Goal: Task Accomplishment & Management: Use online tool/utility

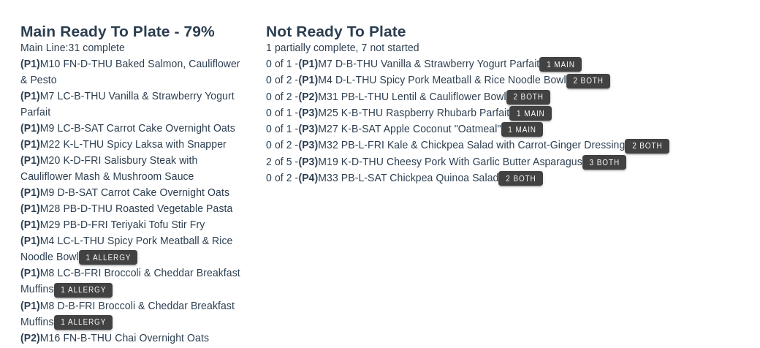
scroll to position [219, 0]
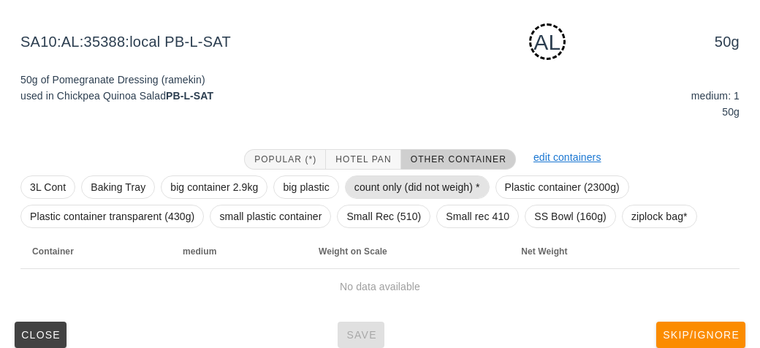
click at [374, 194] on span "count only (did not weigh) *" at bounding box center [417, 187] width 126 height 22
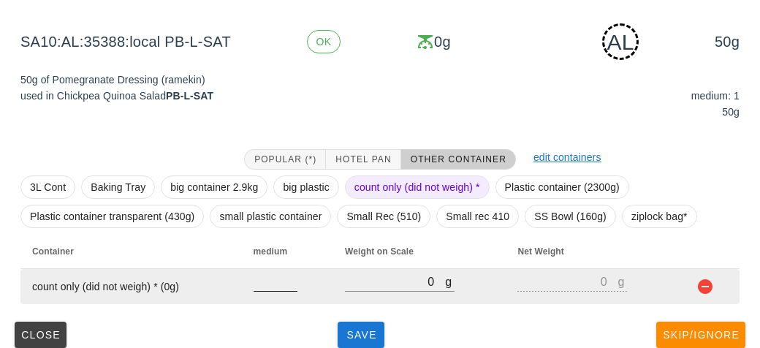
click at [278, 286] on input "number" at bounding box center [276, 281] width 44 height 19
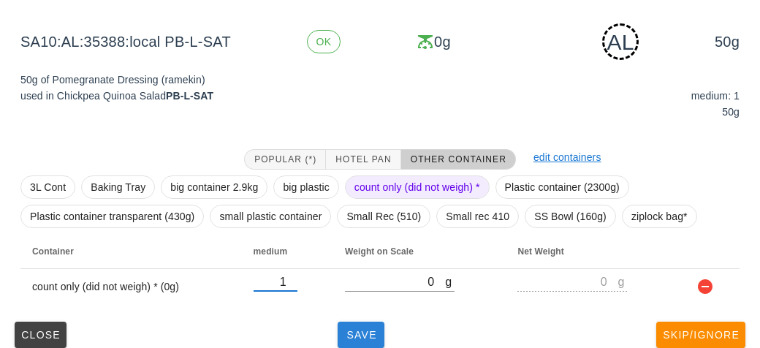
type input "1"
click at [365, 331] on span "Save" at bounding box center [360, 335] width 35 height 12
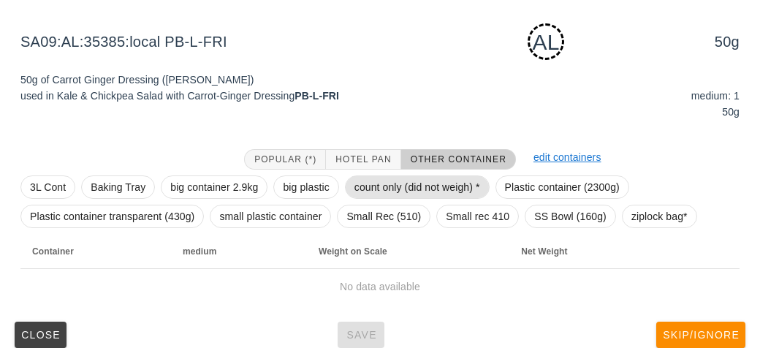
click at [378, 189] on span "count only (did not weigh) *" at bounding box center [417, 187] width 126 height 22
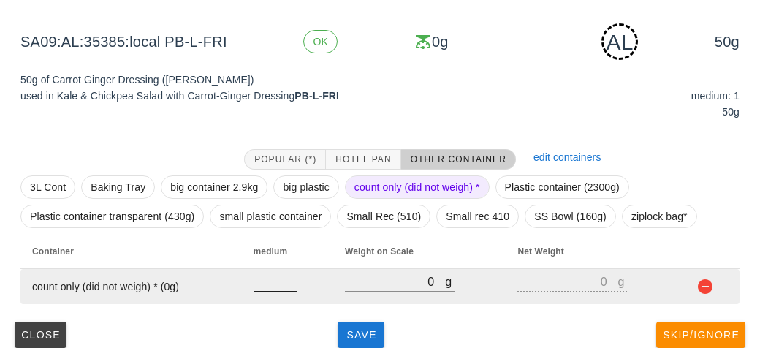
click at [275, 285] on input "number" at bounding box center [276, 281] width 44 height 19
type input "1"
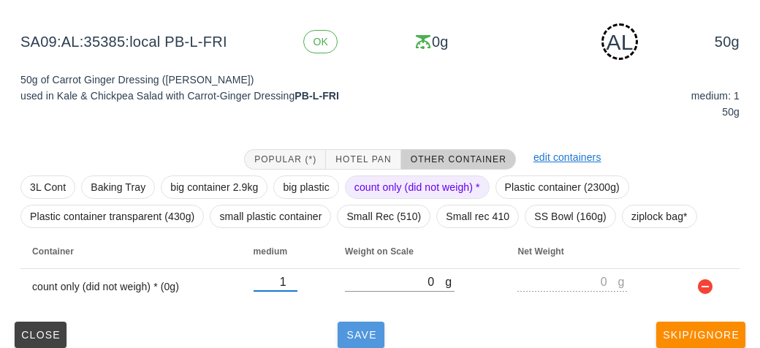
click at [340, 335] on button "Save" at bounding box center [361, 335] width 47 height 26
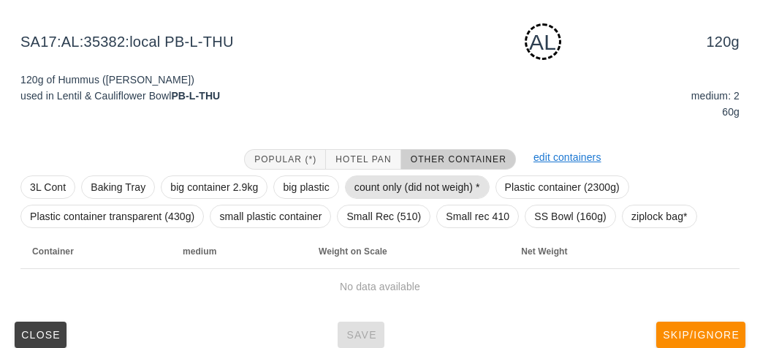
click at [359, 182] on span "count only (did not weigh) *" at bounding box center [417, 187] width 126 height 22
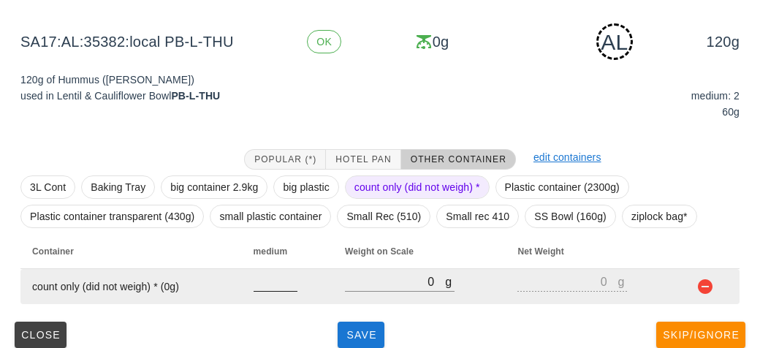
click at [267, 286] on input "number" at bounding box center [276, 281] width 44 height 19
type input "2"
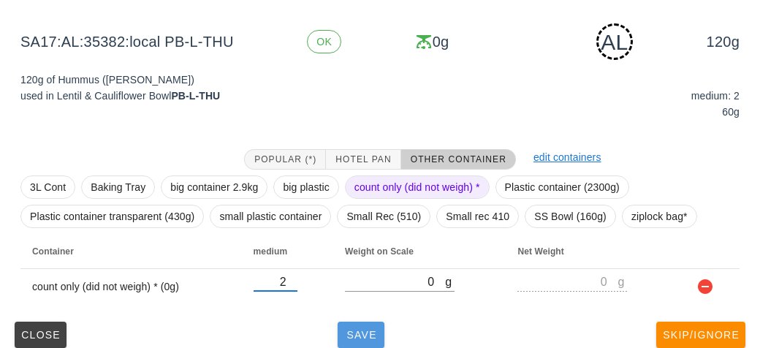
click at [351, 331] on span "Save" at bounding box center [360, 335] width 35 height 12
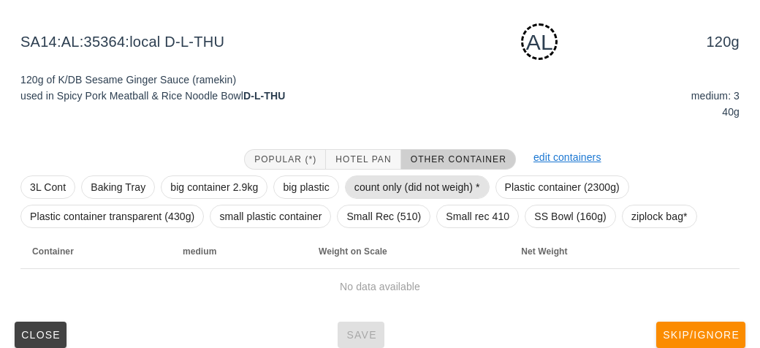
click at [365, 191] on span "count only (did not weigh) *" at bounding box center [417, 187] width 126 height 22
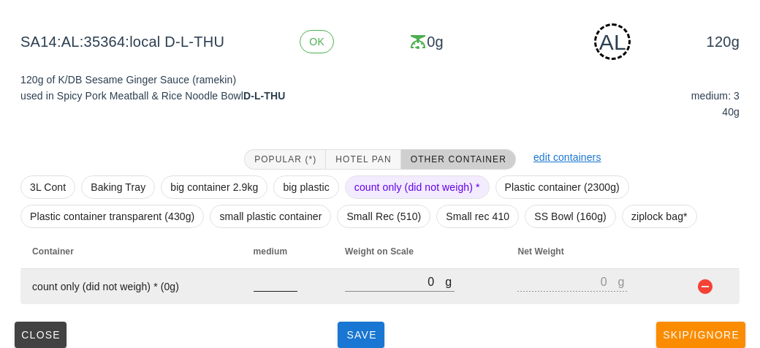
click at [263, 286] on input "number" at bounding box center [276, 281] width 44 height 19
type input "3"
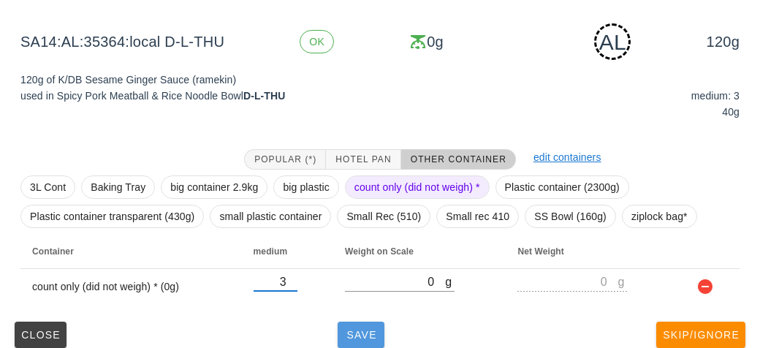
click at [376, 331] on span "Save" at bounding box center [360, 335] width 35 height 12
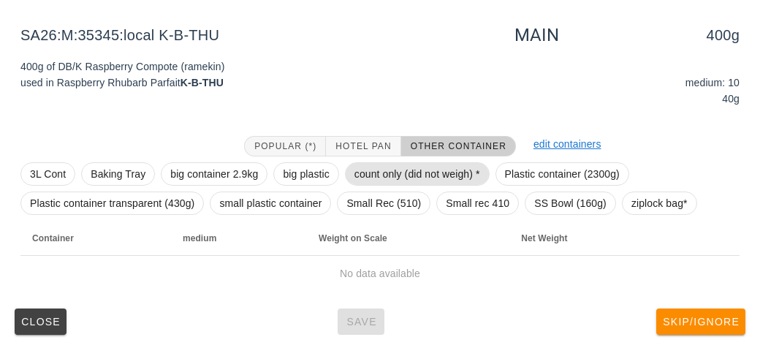
click at [368, 172] on span "count only (did not weigh) *" at bounding box center [417, 174] width 126 height 22
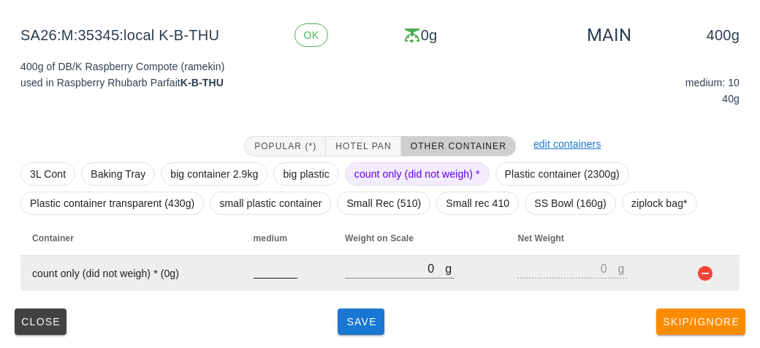
click at [275, 277] on div at bounding box center [276, 268] width 44 height 19
type input "10"
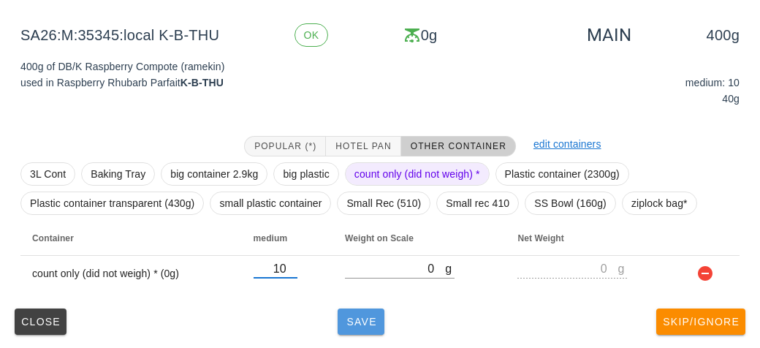
click at [340, 315] on button "Save" at bounding box center [361, 321] width 47 height 26
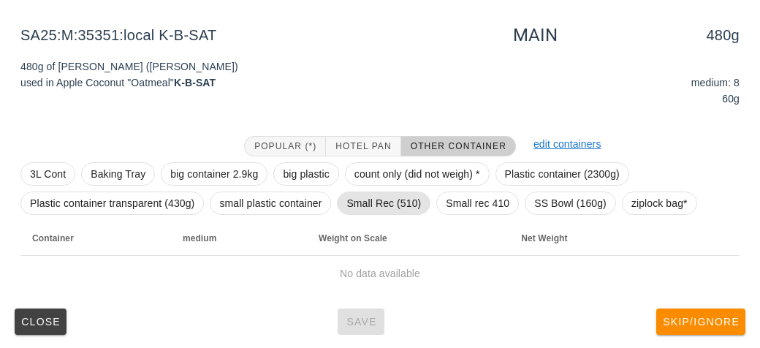
click at [375, 192] on span "Small Rec (510)" at bounding box center [383, 203] width 75 height 22
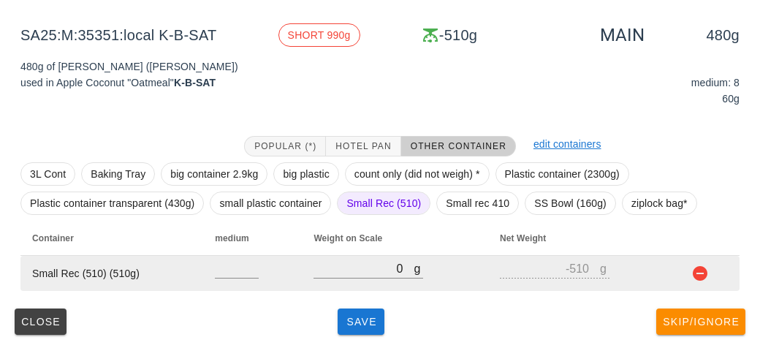
click at [705, 279] on button "button" at bounding box center [700, 274] width 18 height 18
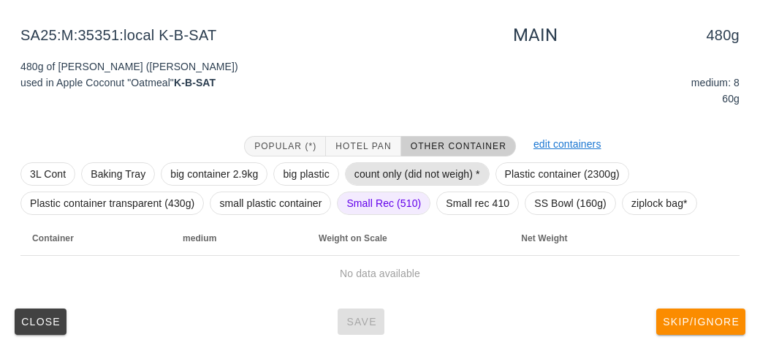
click at [365, 167] on span "count only (did not weigh) *" at bounding box center [417, 174] width 126 height 22
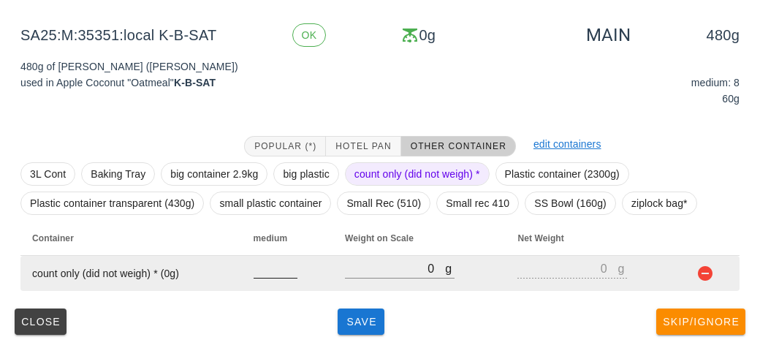
click at [263, 275] on input "number" at bounding box center [276, 268] width 44 height 19
type input "8"
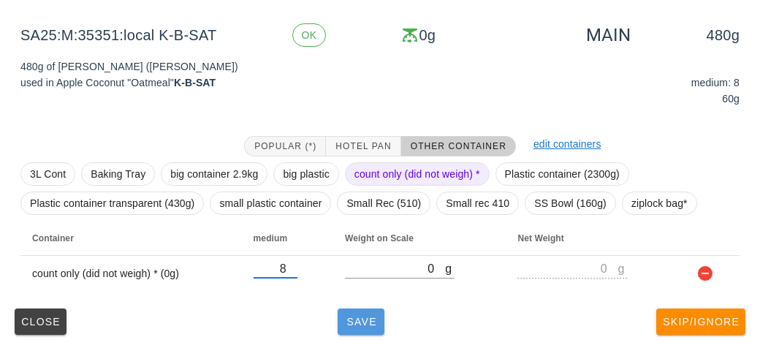
click at [358, 324] on span "Save" at bounding box center [360, 322] width 35 height 12
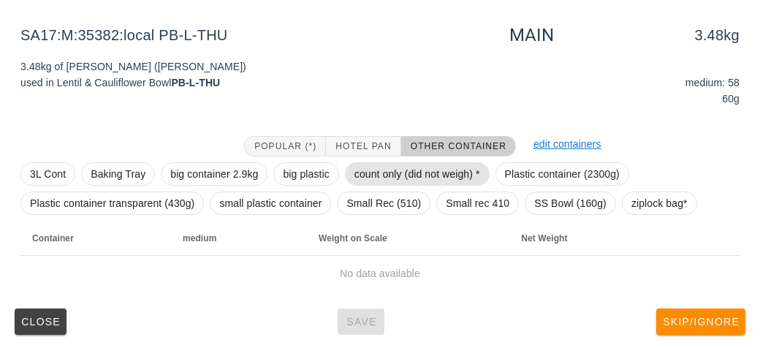
click at [388, 181] on span "count only (did not weigh) *" at bounding box center [417, 174] width 126 height 22
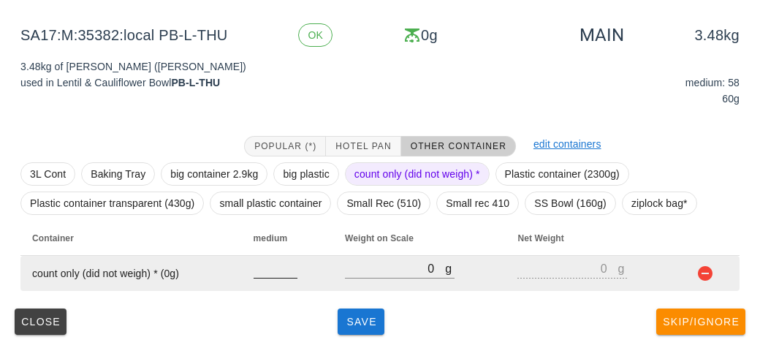
click at [272, 273] on input "number" at bounding box center [276, 268] width 44 height 19
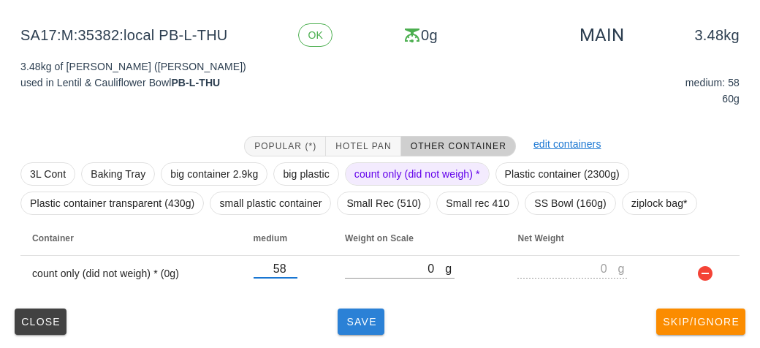
type input "58"
click at [343, 328] on button "Save" at bounding box center [361, 321] width 47 height 26
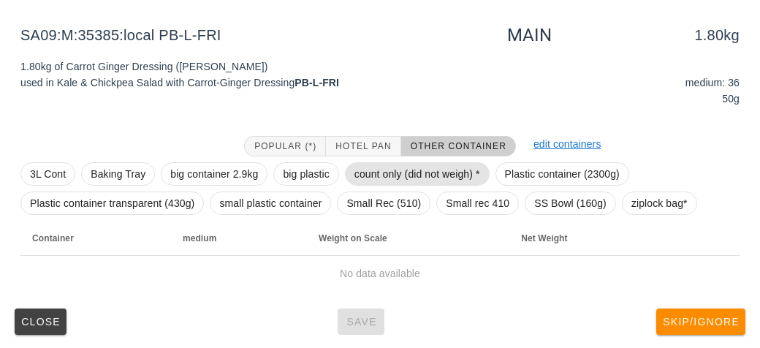
click at [410, 172] on span "count only (did not weigh) *" at bounding box center [417, 174] width 126 height 22
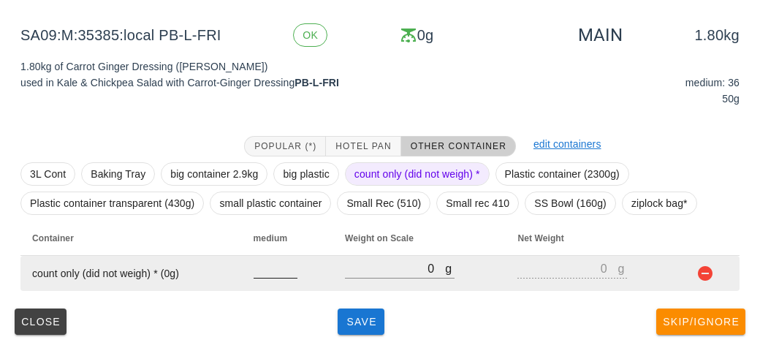
click at [270, 270] on input "number" at bounding box center [276, 268] width 44 height 19
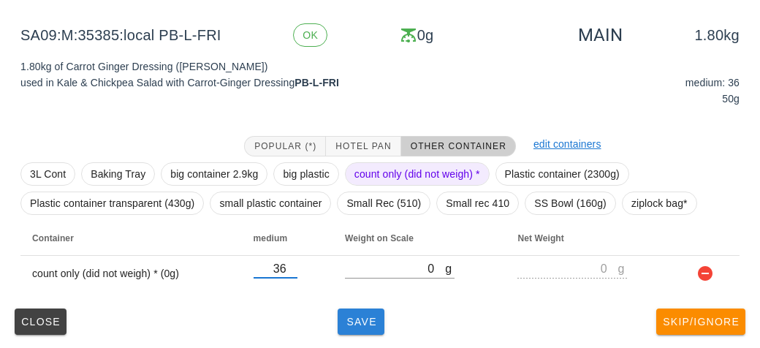
type input "36"
click at [359, 318] on span "Save" at bounding box center [360, 322] width 35 height 12
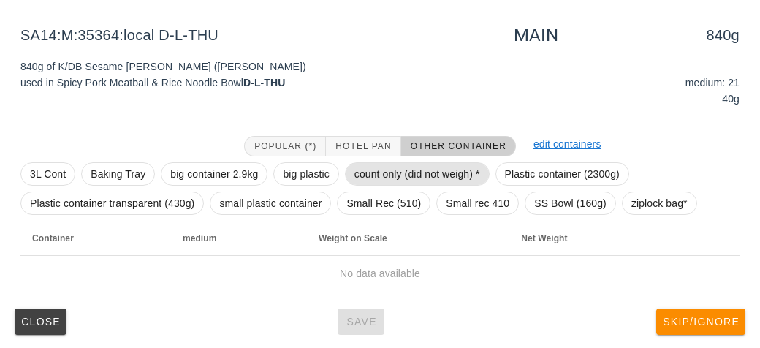
click at [365, 175] on span "count only (did not weigh) *" at bounding box center [417, 174] width 126 height 22
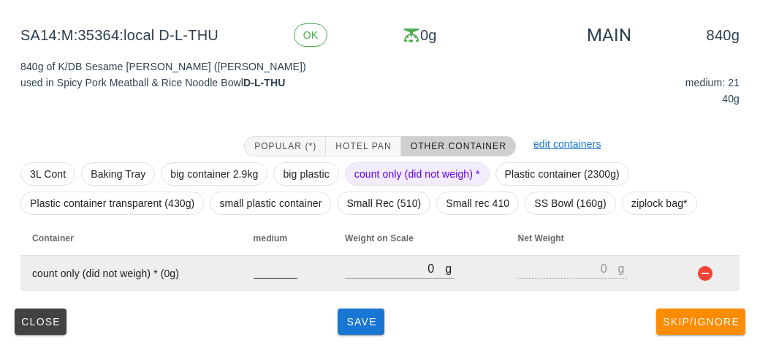
click at [262, 267] on input "number" at bounding box center [276, 268] width 44 height 19
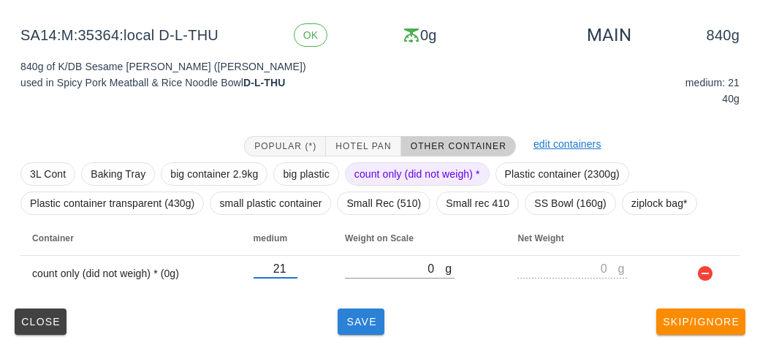
type input "21"
click at [365, 328] on button "Save" at bounding box center [361, 321] width 47 height 26
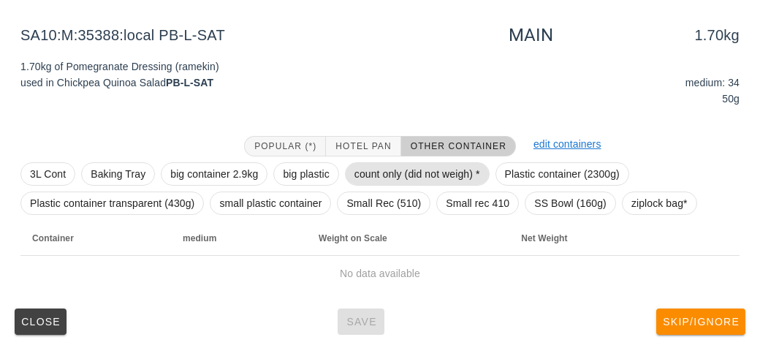
click at [362, 166] on span "count only (did not weigh) *" at bounding box center [417, 174] width 126 height 22
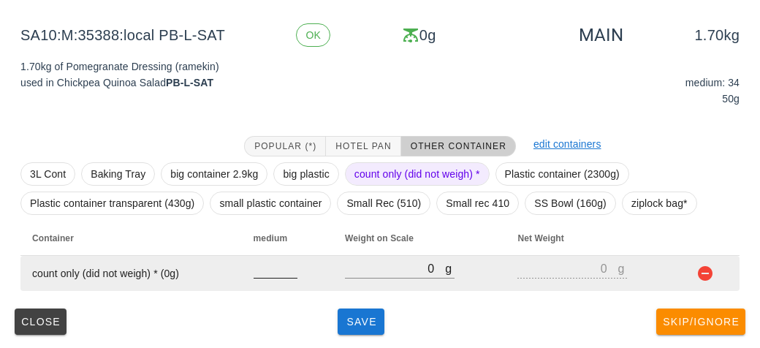
click at [260, 275] on input "number" at bounding box center [276, 268] width 44 height 19
type input "34"
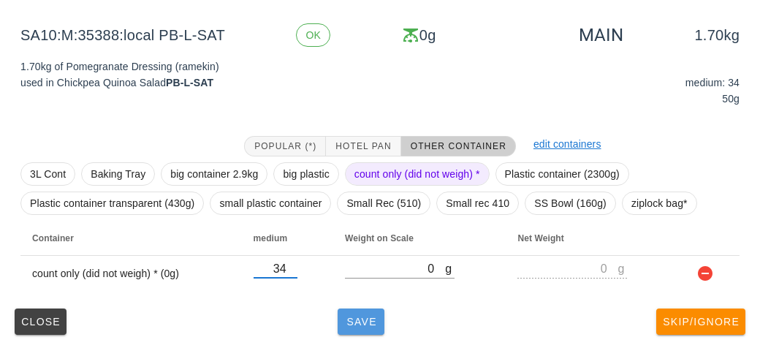
click at [360, 316] on span "Save" at bounding box center [360, 322] width 35 height 12
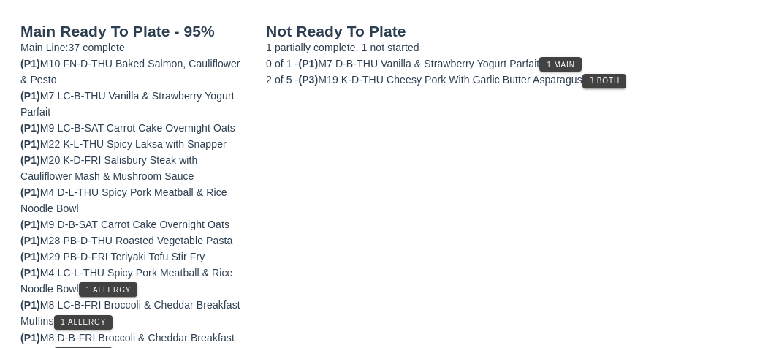
click at [575, 57] on button "1 Main" at bounding box center [560, 64] width 42 height 15
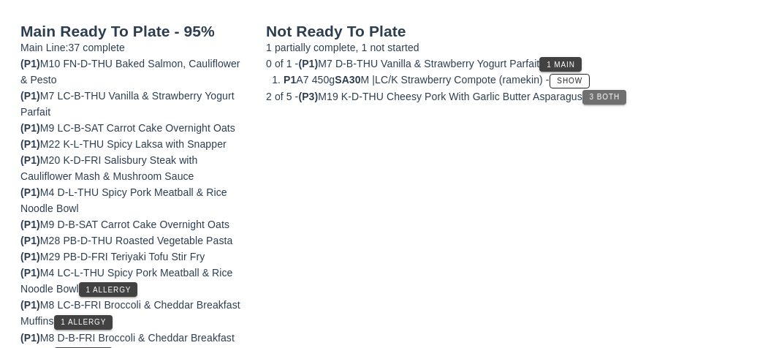
click at [614, 97] on span "3 Both" at bounding box center [604, 97] width 31 height 8
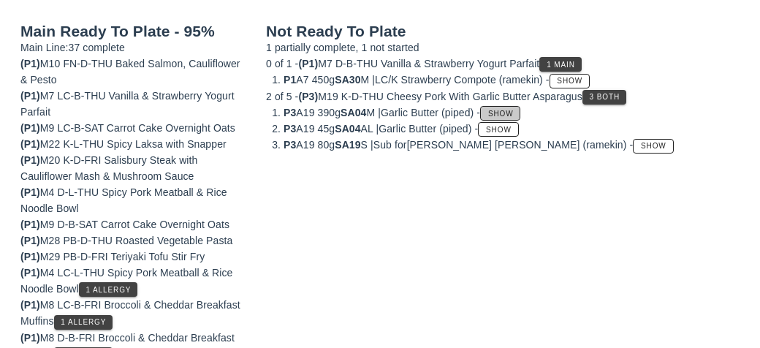
click at [514, 112] on span "Show" at bounding box center [500, 114] width 26 height 8
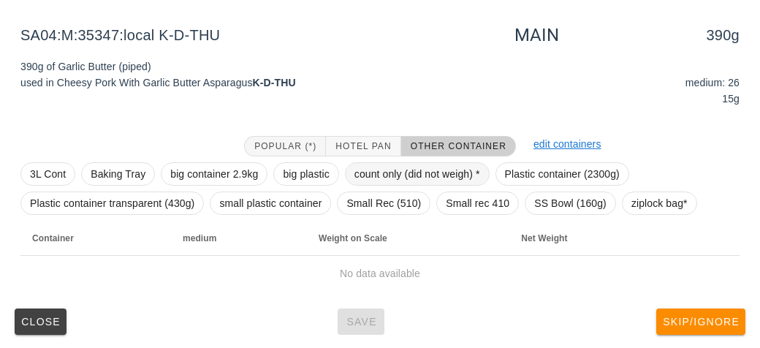
click at [417, 168] on span "count only (did not weigh) *" at bounding box center [417, 174] width 126 height 22
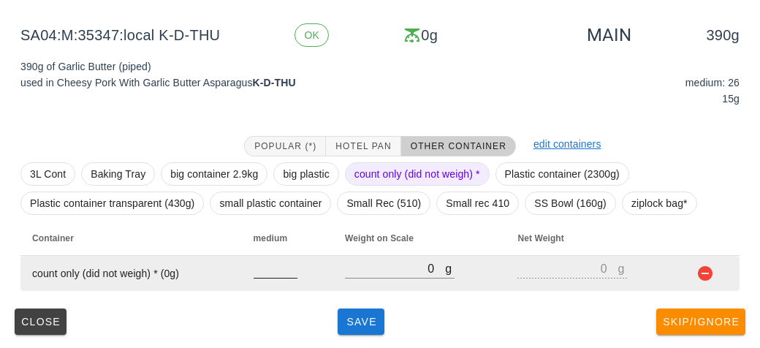
click at [283, 267] on input "number" at bounding box center [276, 268] width 44 height 19
type input "26"
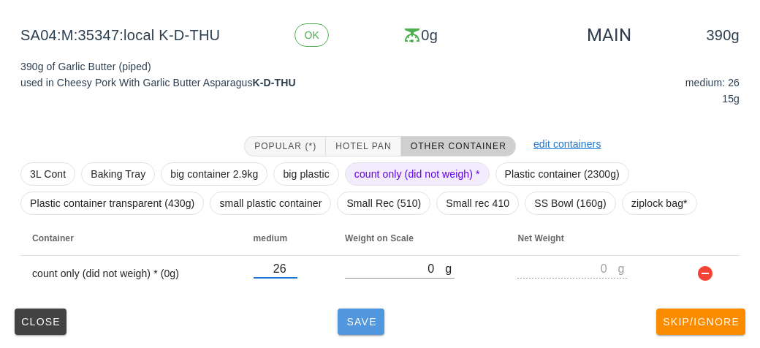
click at [365, 319] on span "Save" at bounding box center [360, 322] width 35 height 12
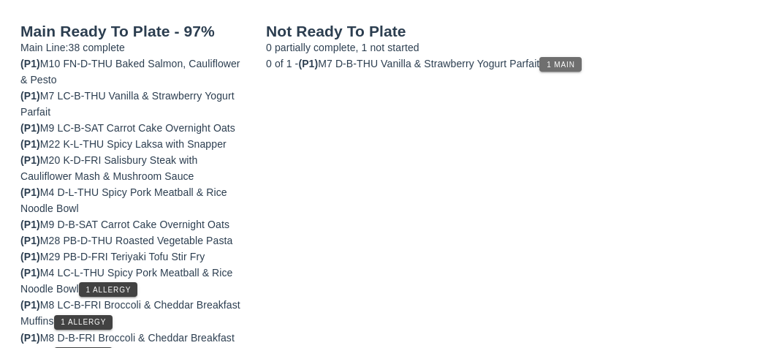
click at [566, 63] on span "1 Main" at bounding box center [560, 65] width 29 height 8
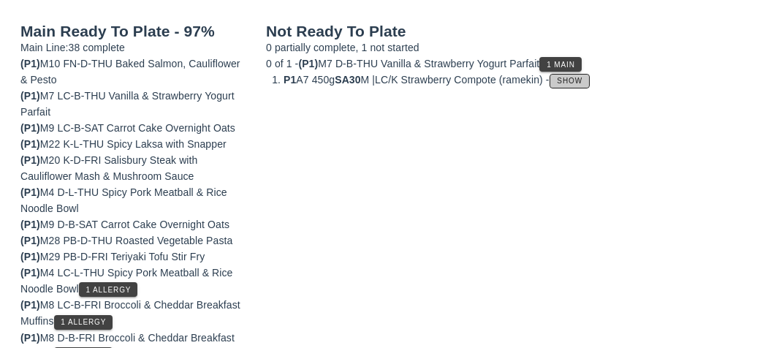
click at [590, 74] on button "Show" at bounding box center [570, 81] width 40 height 15
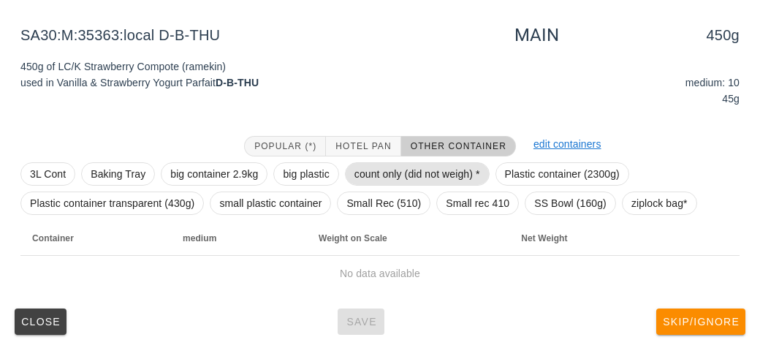
click at [392, 175] on span "count only (did not weigh) *" at bounding box center [417, 174] width 126 height 22
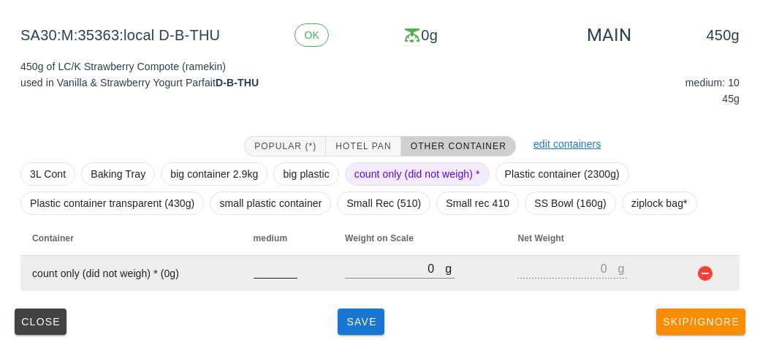
click at [273, 275] on input "number" at bounding box center [276, 268] width 44 height 19
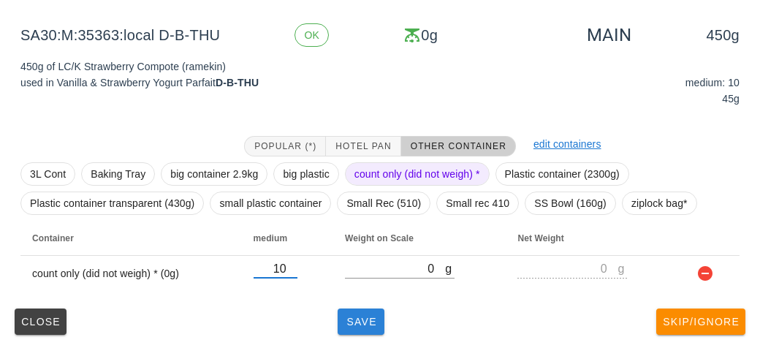
type input "10"
click at [352, 331] on button "Save" at bounding box center [361, 321] width 47 height 26
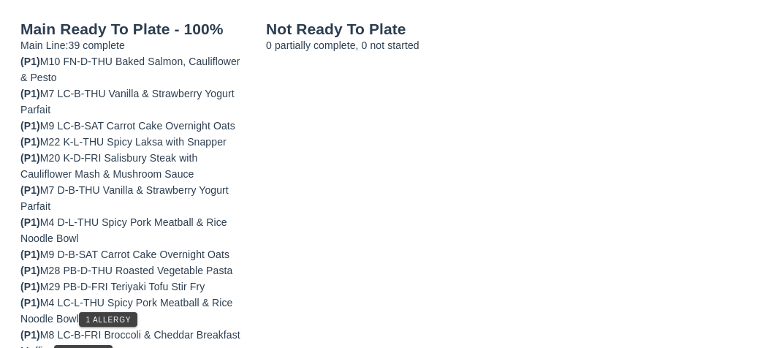
scroll to position [237, 0]
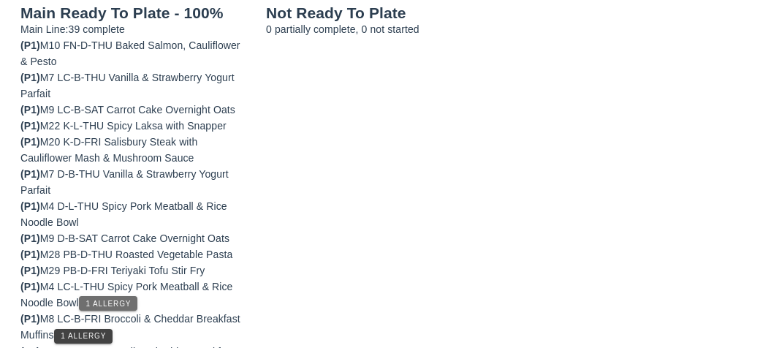
click at [138, 296] on button "1 Allergy" at bounding box center [108, 303] width 59 height 15
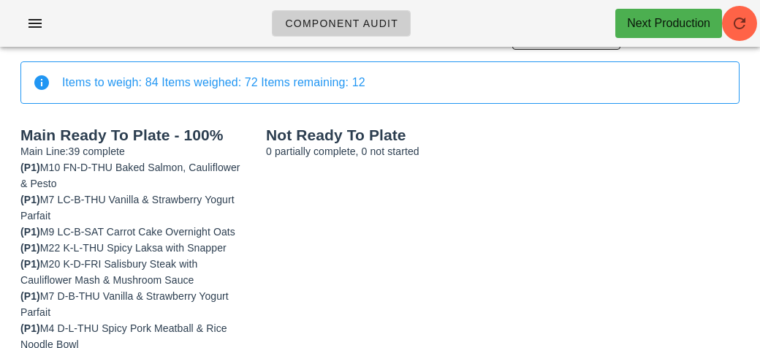
scroll to position [0, 0]
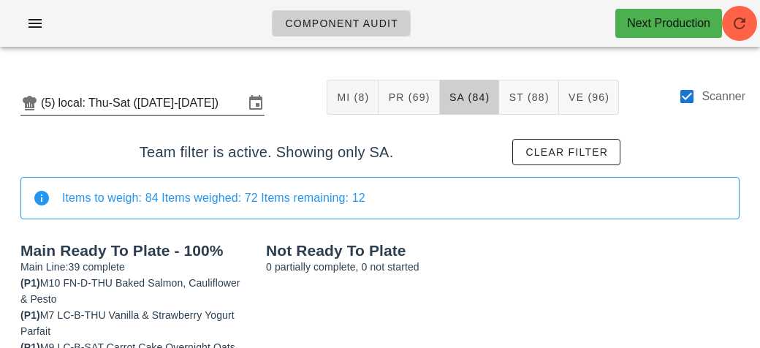
click at [169, 83] on div "(5) local: Thu-Sat ([DATE]-[DATE])" at bounding box center [143, 99] width 256 height 32
click at [212, 95] on input "local: Thu-Sat ([DATE]-[DATE])" at bounding box center [151, 102] width 186 height 23
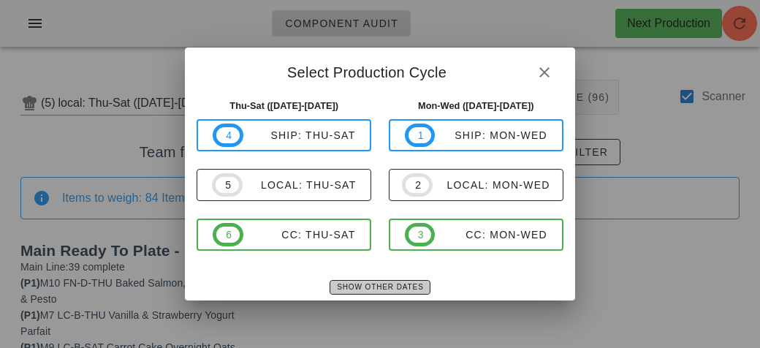
click at [386, 282] on button "Show Other Dates" at bounding box center [380, 287] width 100 height 15
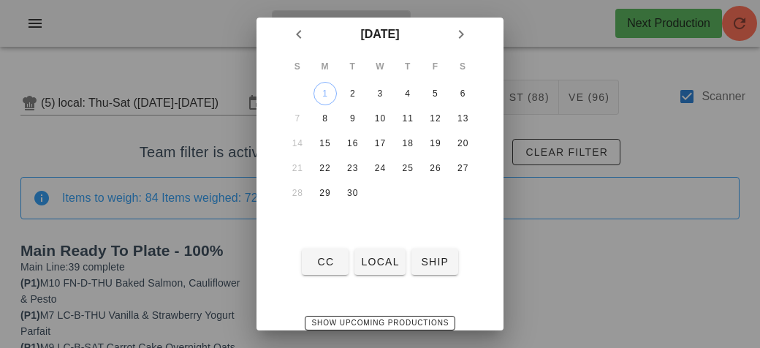
click at [597, 299] on div at bounding box center [380, 174] width 760 height 348
